Goal: Task Accomplishment & Management: Manage account settings

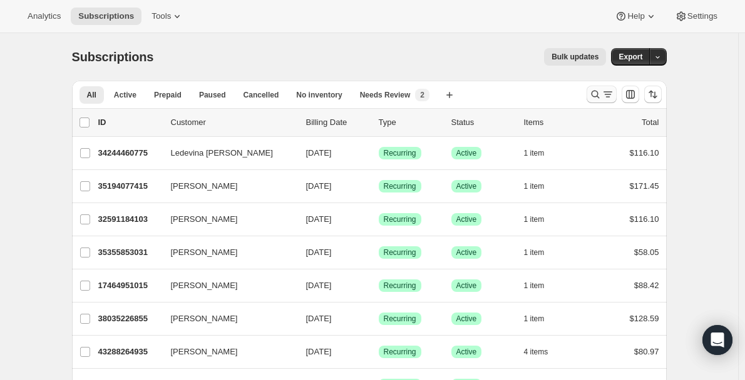
click at [596, 94] on icon "Search and filter results" at bounding box center [595, 94] width 13 height 13
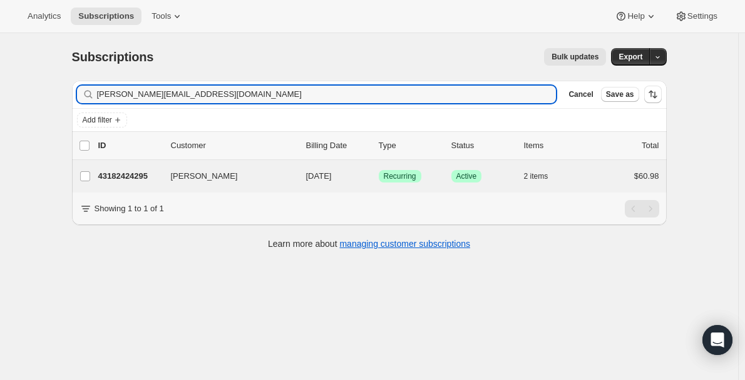
type input "[PERSON_NAME][EMAIL_ADDRESS][DOMAIN_NAME]"
click at [155, 186] on div "[PERSON_NAME] 43182424295 [PERSON_NAME] [DATE] Success Recurring Success Active…" at bounding box center [369, 176] width 594 height 33
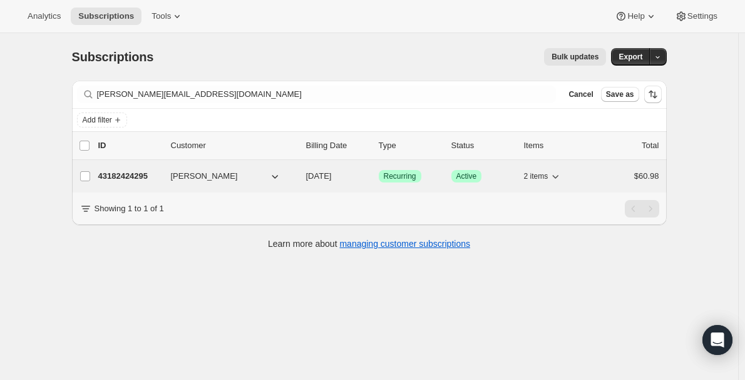
click at [136, 179] on p "43182424295" at bounding box center [129, 176] width 63 height 13
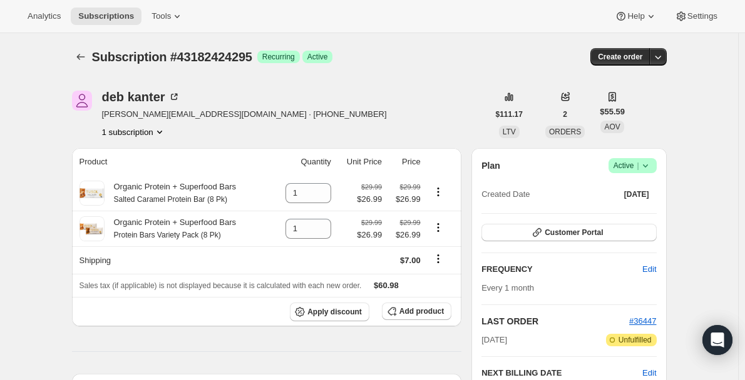
click at [651, 163] on icon at bounding box center [645, 166] width 13 height 13
click at [636, 213] on span "Cancel subscription" at bounding box center [636, 211] width 71 height 9
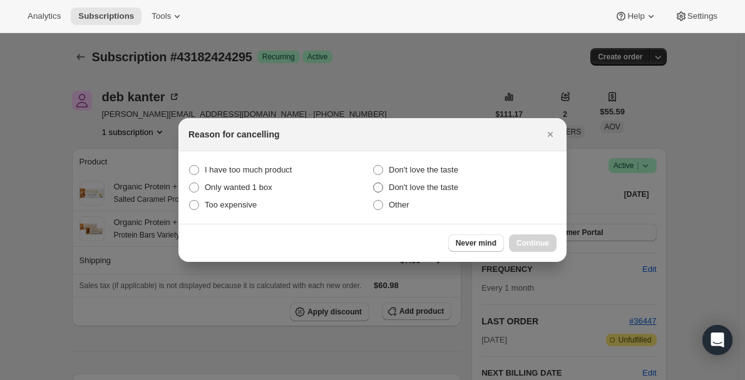
click at [379, 183] on span ":rmb:" at bounding box center [378, 188] width 10 height 10
click at [374, 166] on input "Don't love the taste" at bounding box center [373, 165] width 1 height 1
radio input "false"
radio input "true"
click at [534, 240] on span "Continue" at bounding box center [532, 243] width 33 height 10
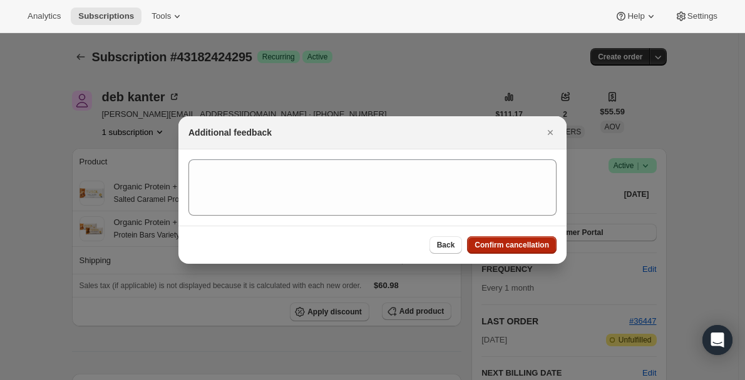
click at [527, 246] on span "Confirm cancellation" at bounding box center [511, 245] width 74 height 10
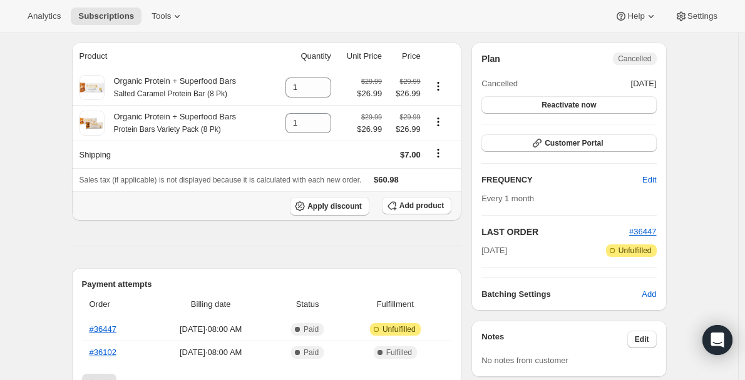
scroll to position [250, 0]
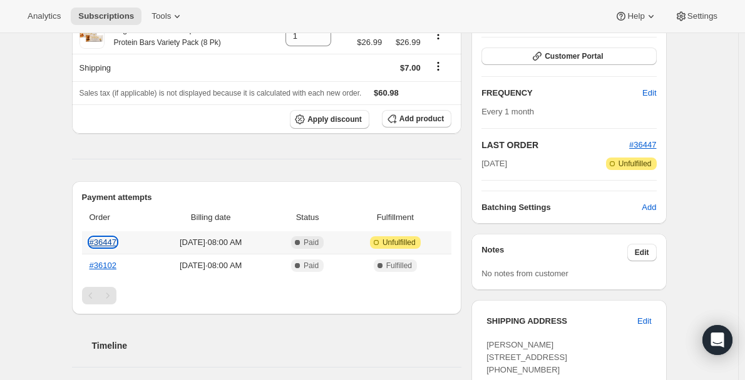
click at [102, 238] on link "#36447" at bounding box center [102, 242] width 27 height 9
